Goal: Transaction & Acquisition: Purchase product/service

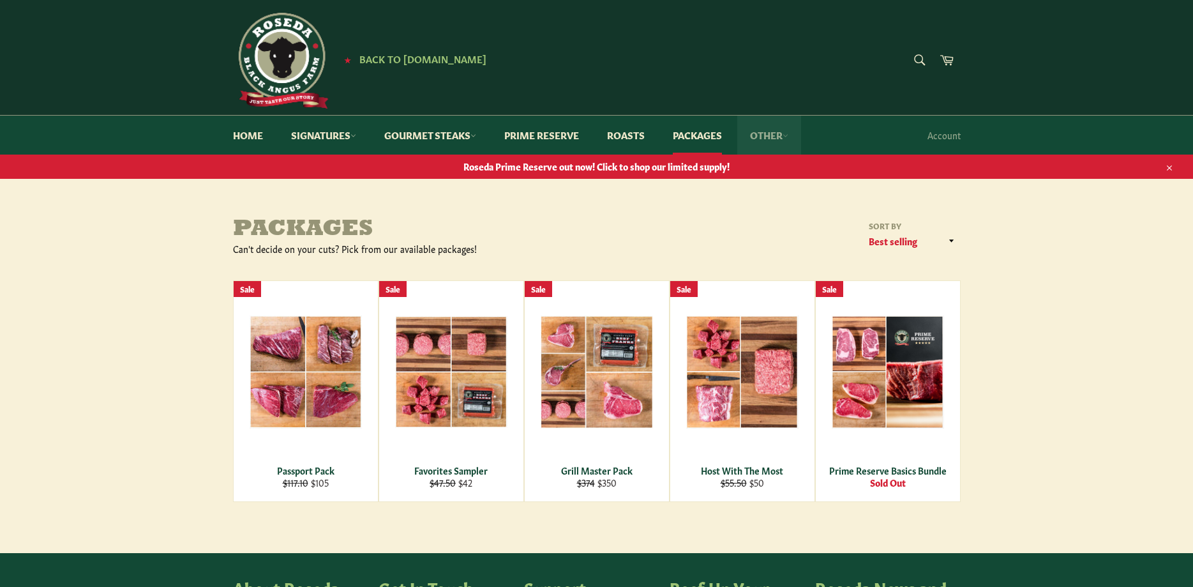
click at [775, 136] on link "Other" at bounding box center [769, 135] width 64 height 39
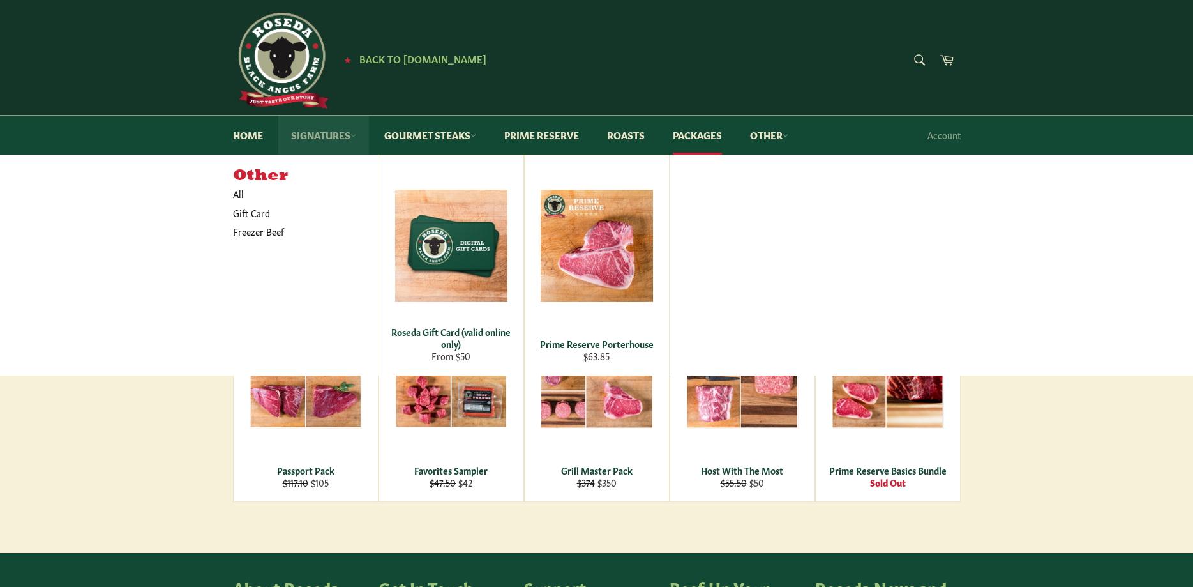
click at [336, 137] on link "Signatures" at bounding box center [323, 135] width 91 height 39
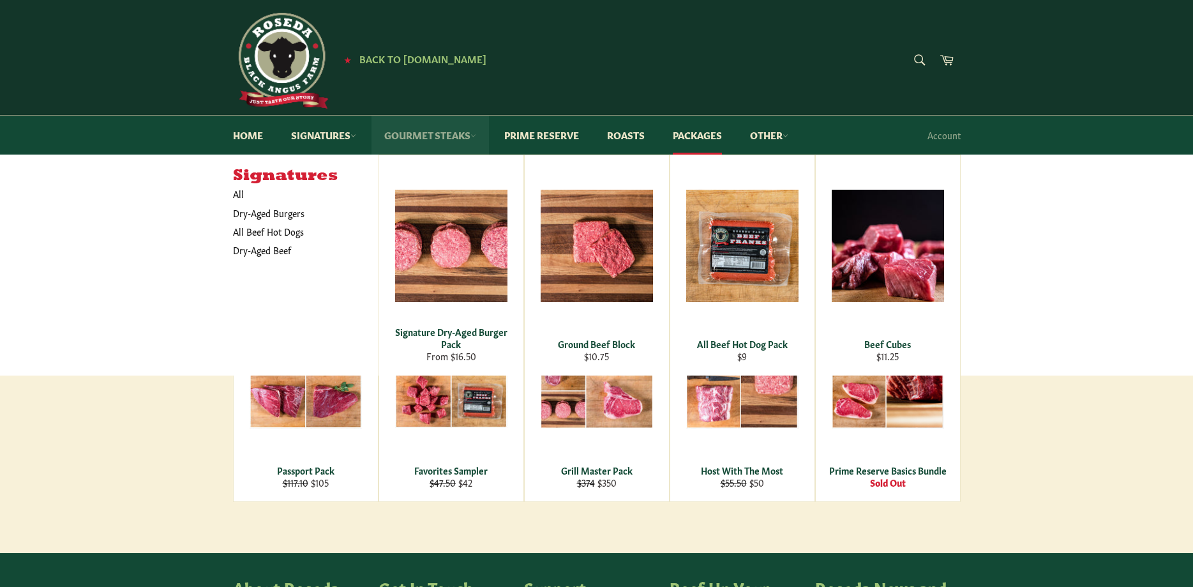
click at [430, 135] on link "Gourmet Steaks" at bounding box center [429, 135] width 117 height 39
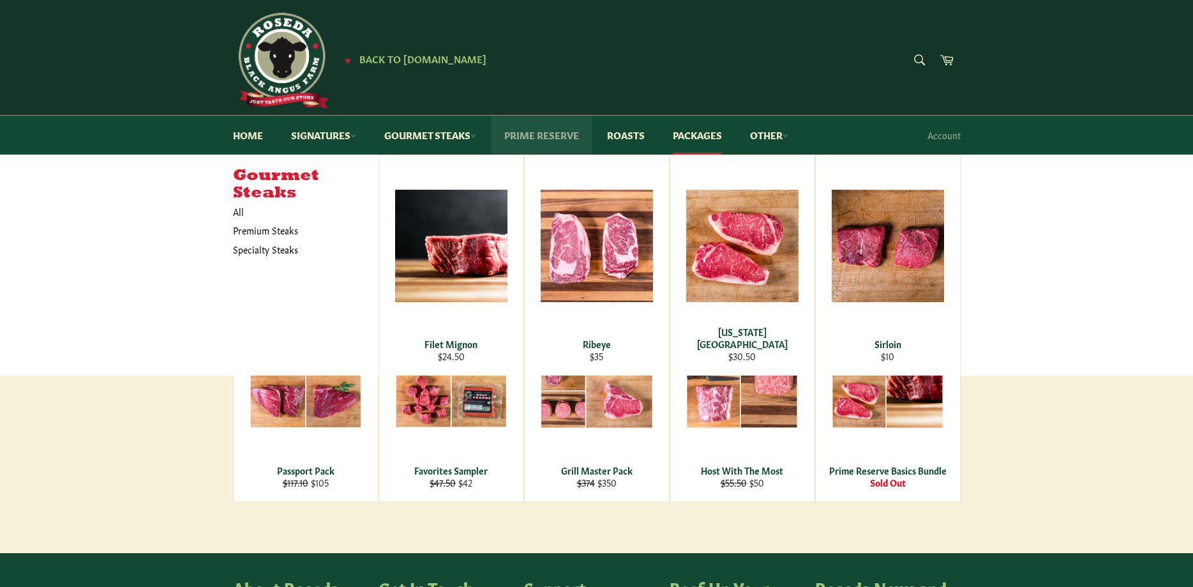
click at [544, 138] on link "Prime Reserve" at bounding box center [541, 135] width 100 height 39
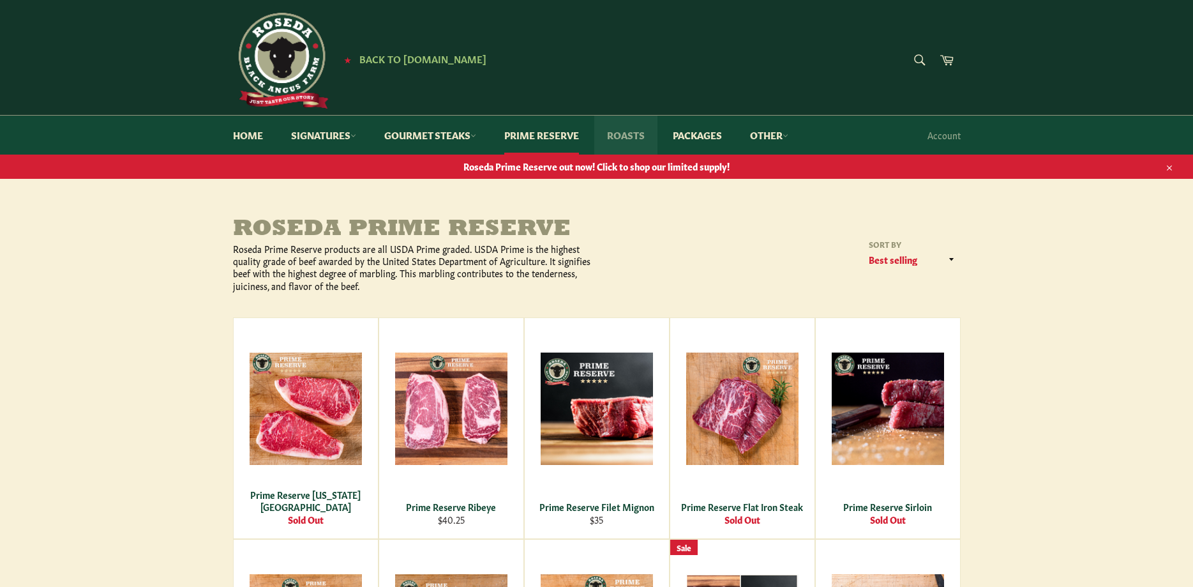
click at [627, 138] on link "Roasts" at bounding box center [625, 135] width 63 height 39
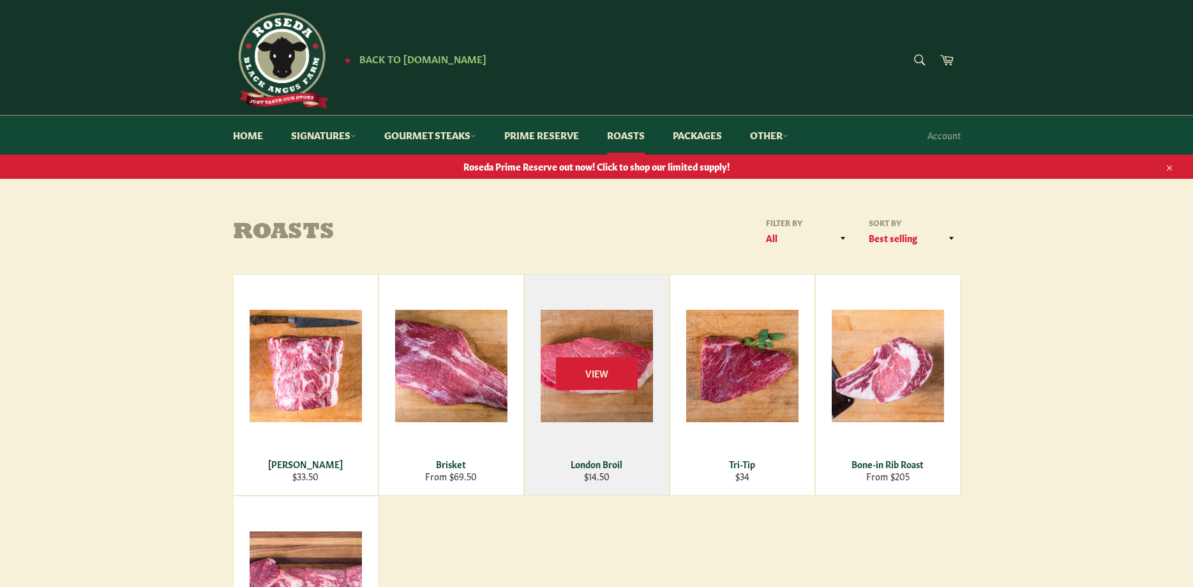
scroll to position [65, 0]
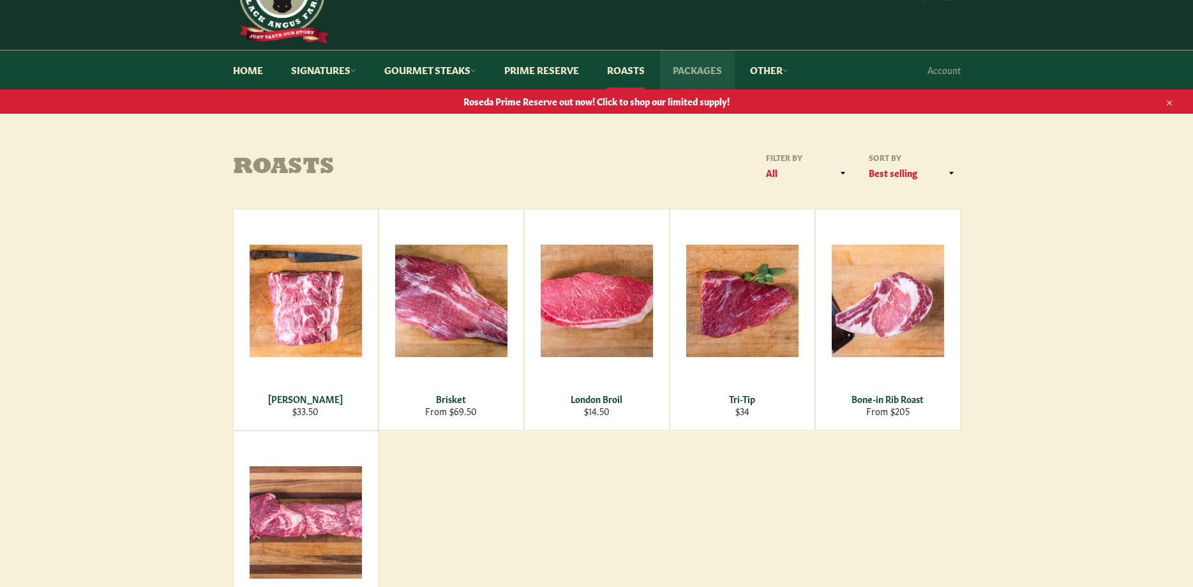
click at [694, 66] on link "Packages" at bounding box center [697, 69] width 75 height 39
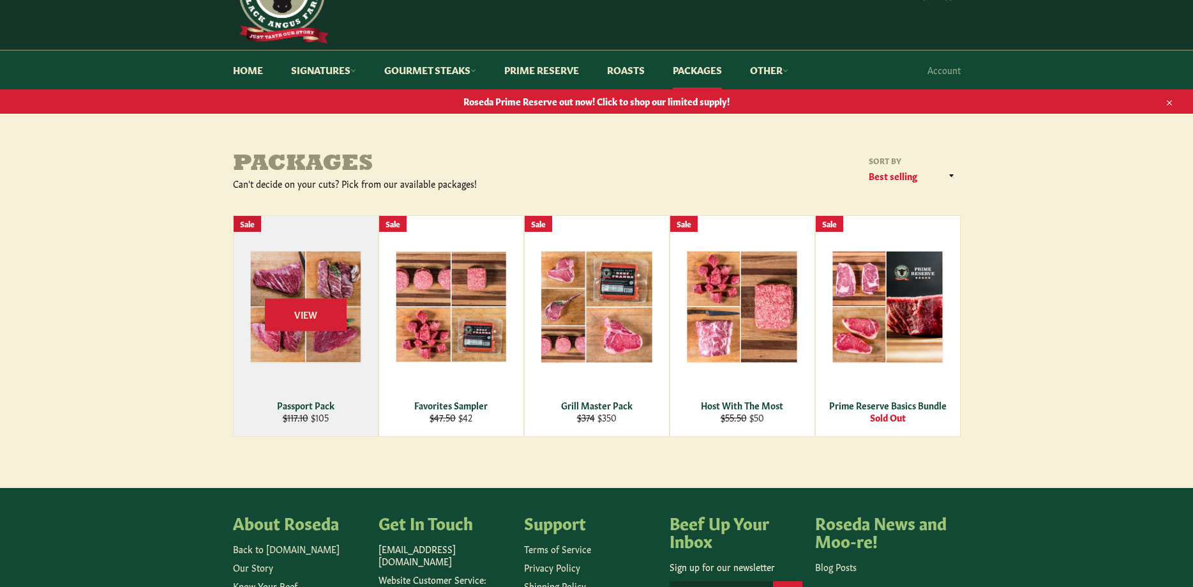
scroll to position [130, 0]
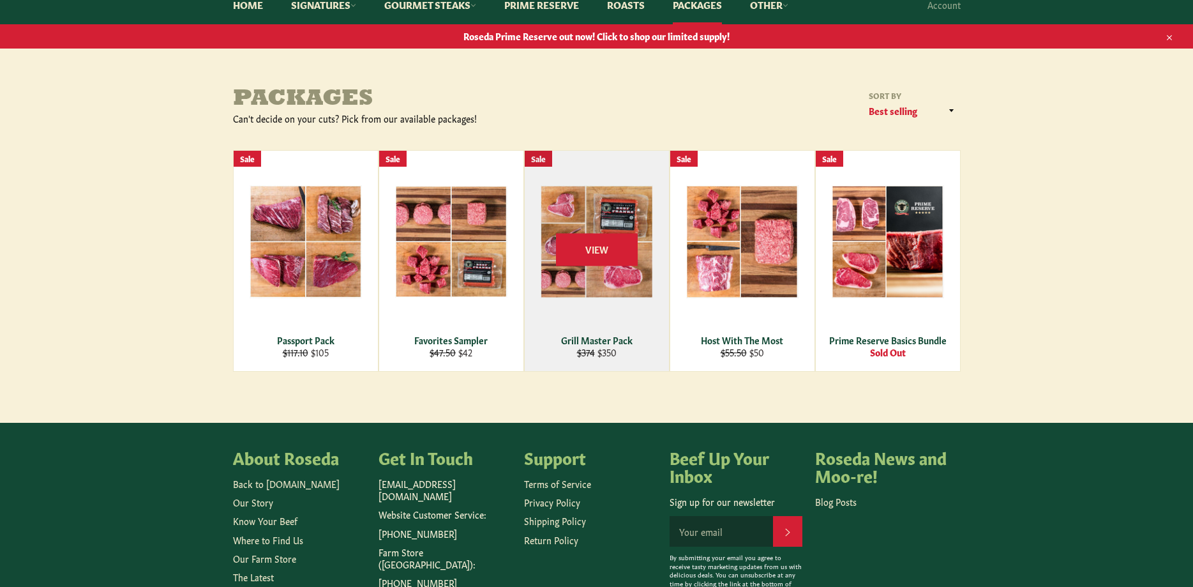
click at [593, 273] on div "View" at bounding box center [597, 261] width 144 height 220
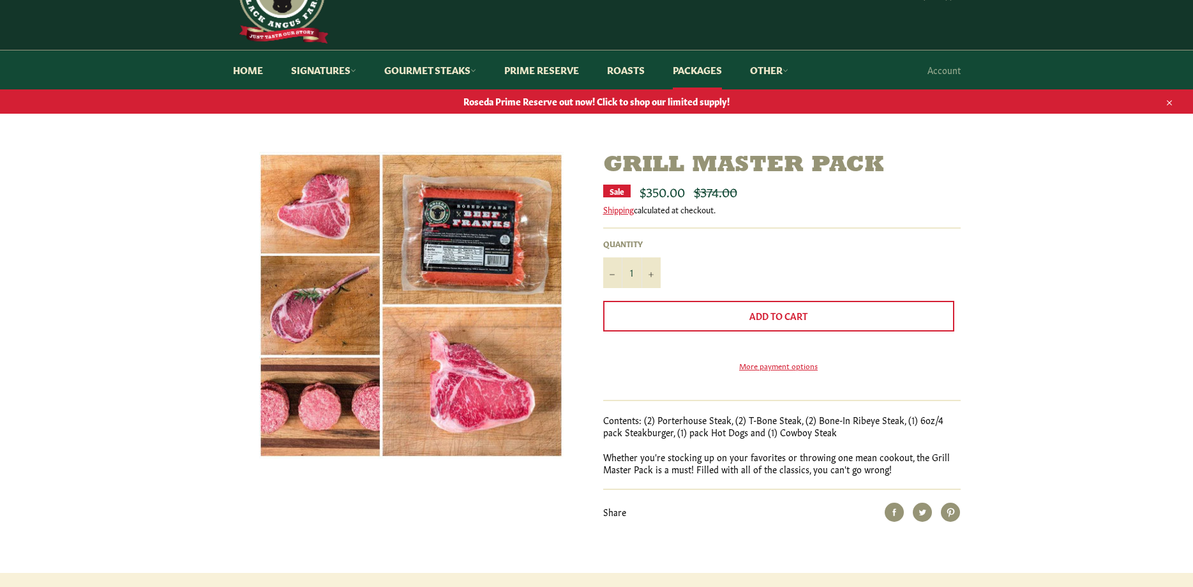
scroll to position [130, 0]
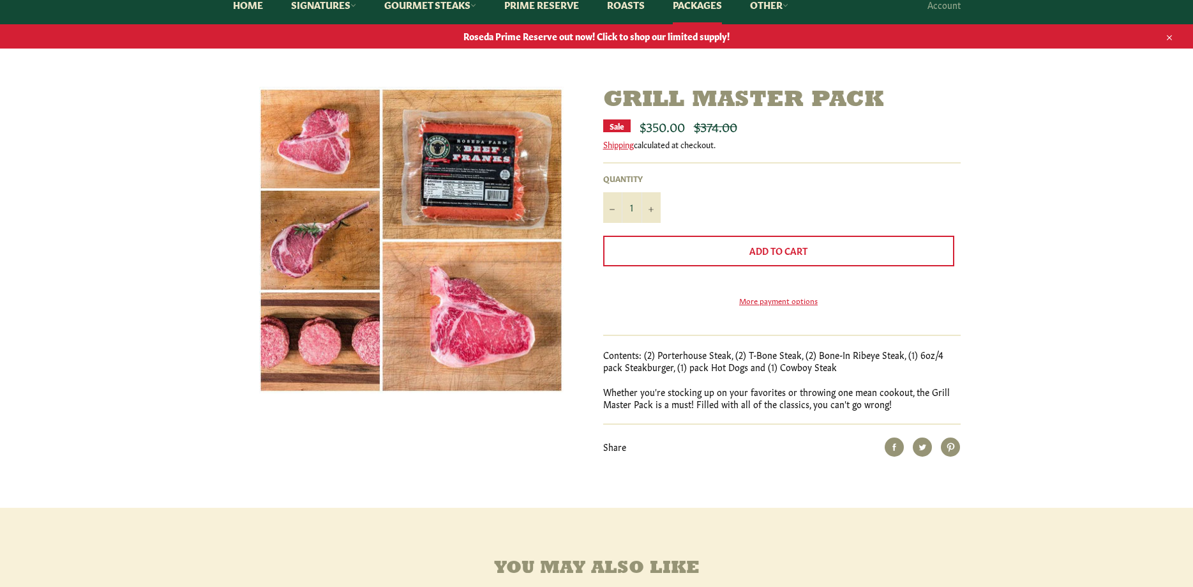
drag, startPoint x: 644, startPoint y: 126, endPoint x: 685, endPoint y: 130, distance: 41.6
click at [685, 130] on span "$350.00" at bounding box center [661, 126] width 45 height 18
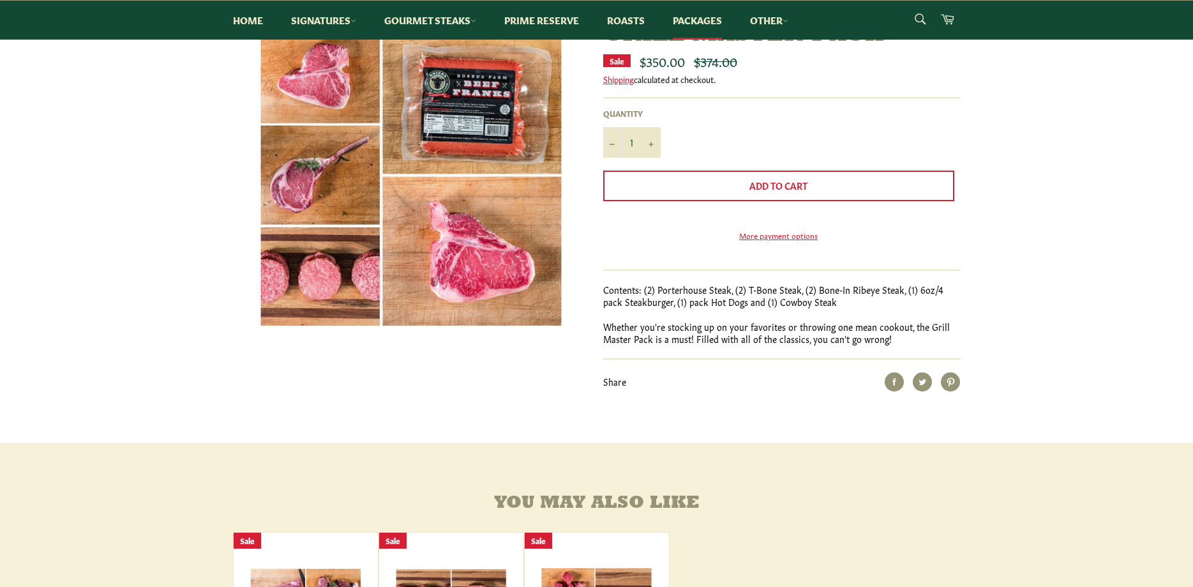
scroll to position [65, 0]
